Goal: Task Accomplishment & Management: Use online tool/utility

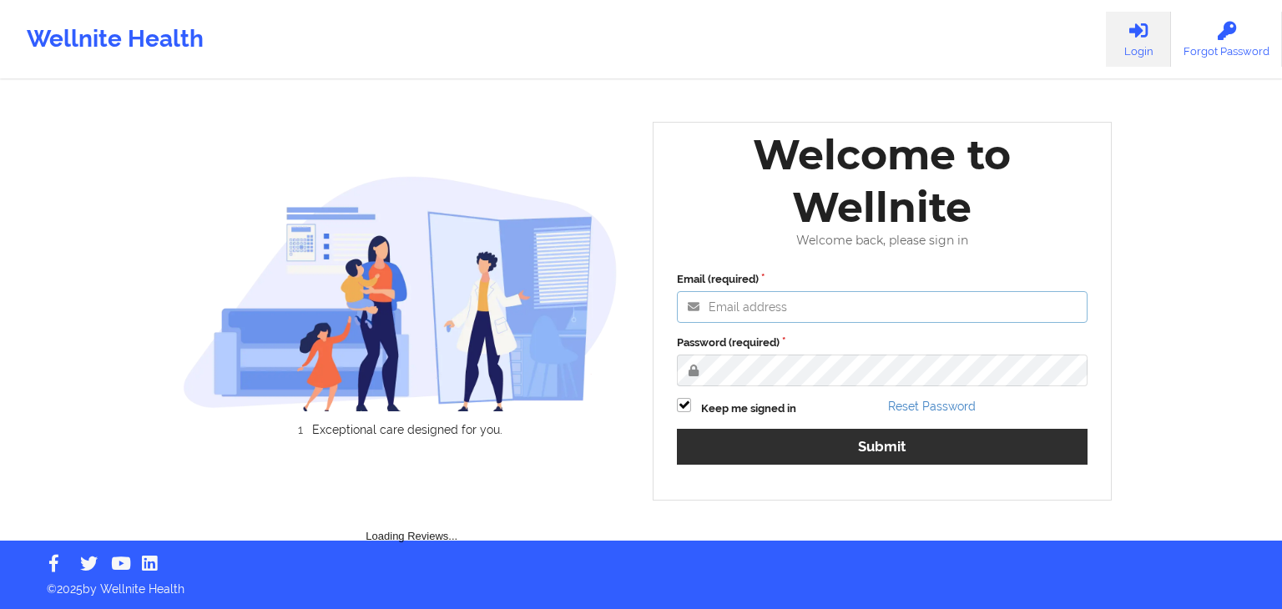
type input "[EMAIL_ADDRESS][DOMAIN_NAME]"
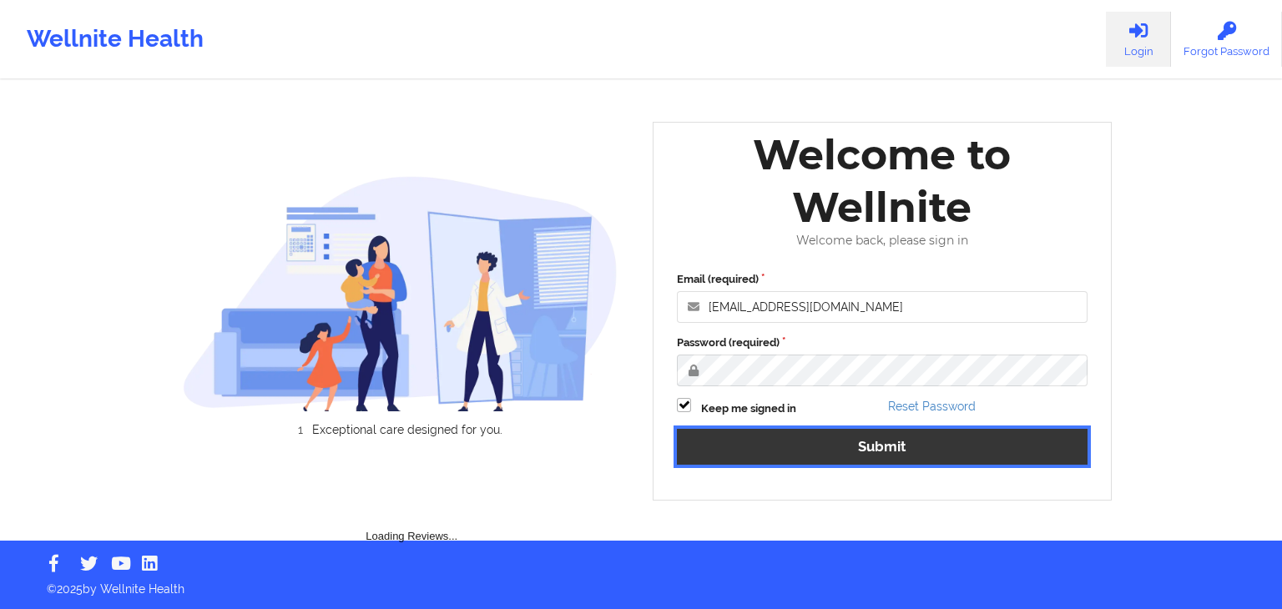
click at [786, 429] on button "Submit" at bounding box center [882, 447] width 411 height 36
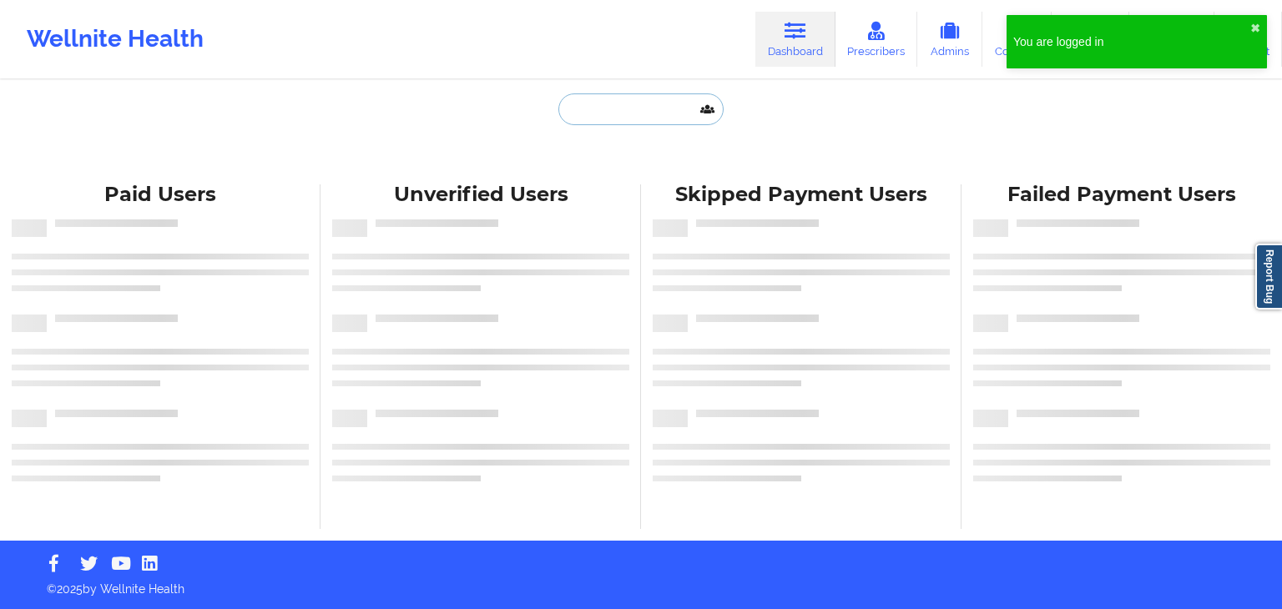
click at [642, 118] on input "text" at bounding box center [640, 109] width 165 height 32
paste input "[PERSON_NAME]"
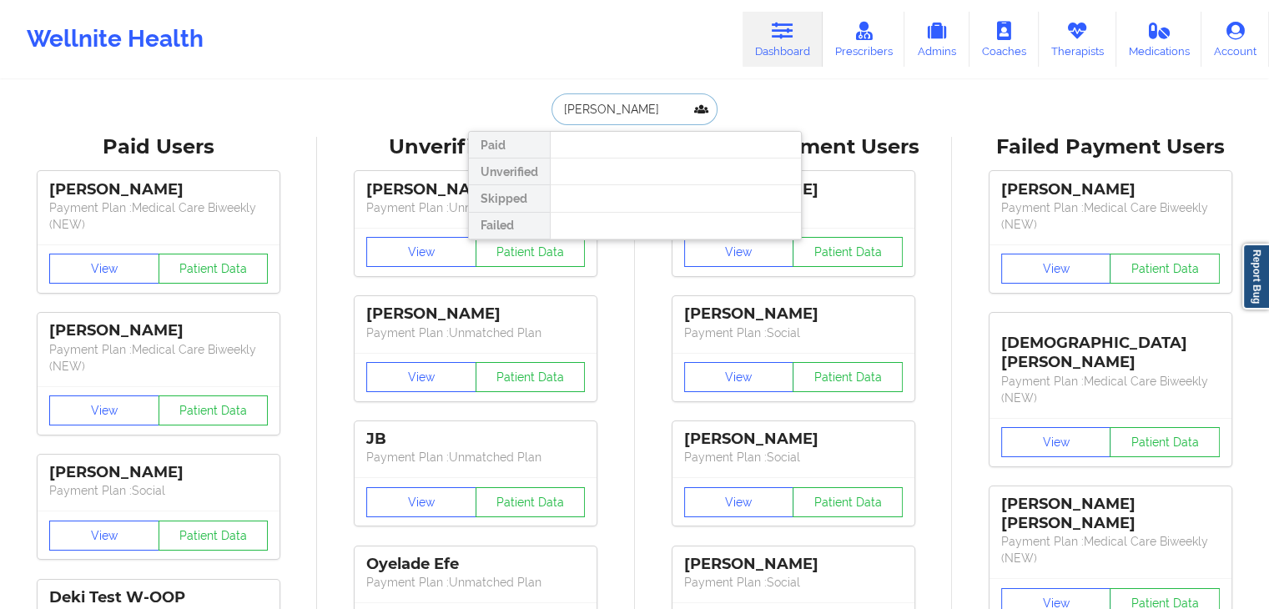
click at [647, 107] on input "[PERSON_NAME]" at bounding box center [634, 109] width 165 height 32
type input "[PERSON_NAME]"
